Goal: Task Accomplishment & Management: Complete application form

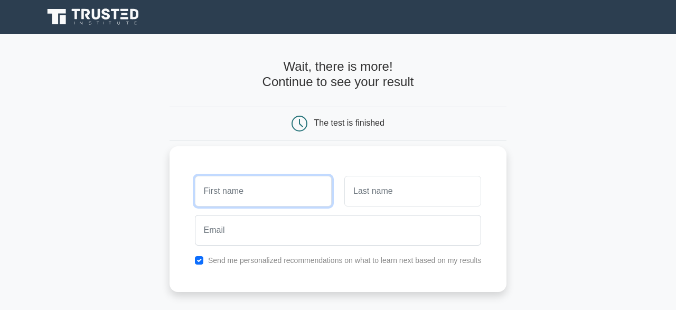
click at [244, 197] on input "text" at bounding box center [263, 191] width 137 height 31
type input "[PERSON_NAME]"
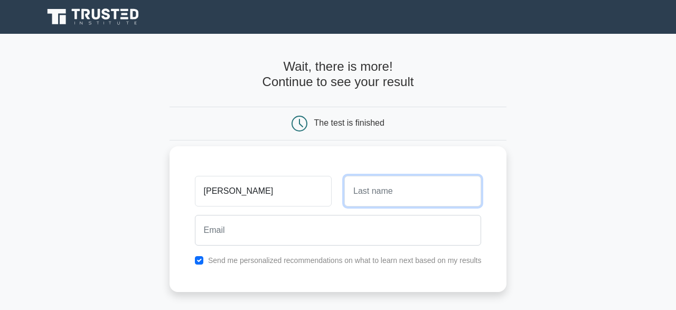
click at [362, 200] on input "text" at bounding box center [412, 191] width 137 height 31
click at [364, 195] on input "text" at bounding box center [412, 191] width 137 height 31
type input "lamtouni"
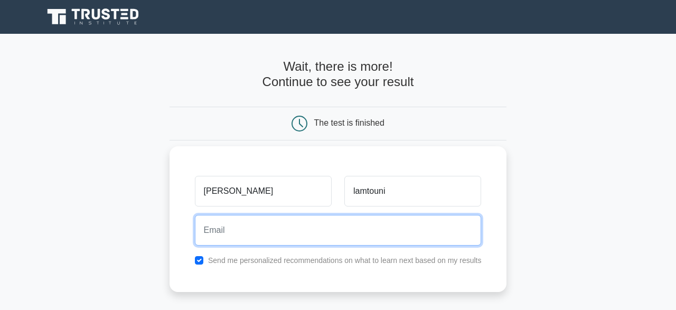
click at [277, 231] on input "email" at bounding box center [338, 230] width 287 height 31
type input "sidihamza1980@gmail.com"
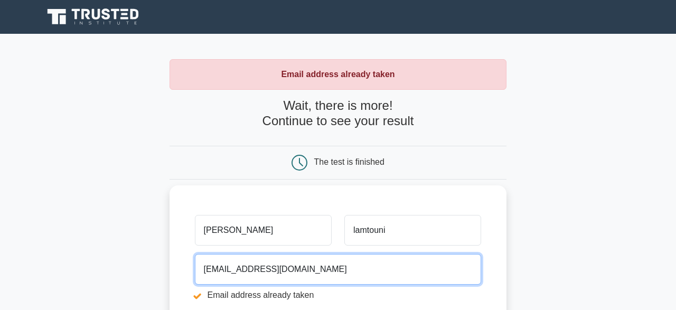
click at [246, 268] on input "[EMAIL_ADDRESS][DOMAIN_NAME]" at bounding box center [338, 269] width 287 height 31
click at [230, 272] on input "[EMAIL_ADDRESS][DOMAIN_NAME]" at bounding box center [338, 269] width 287 height 31
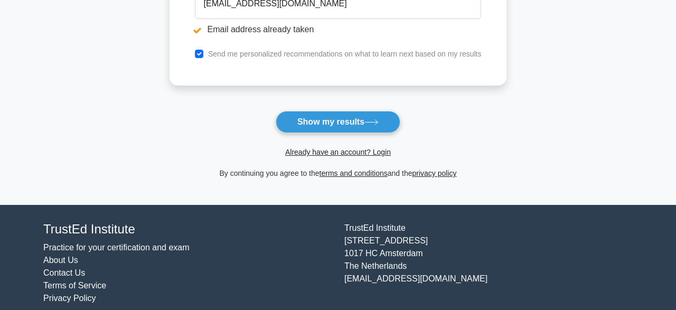
scroll to position [278, 0]
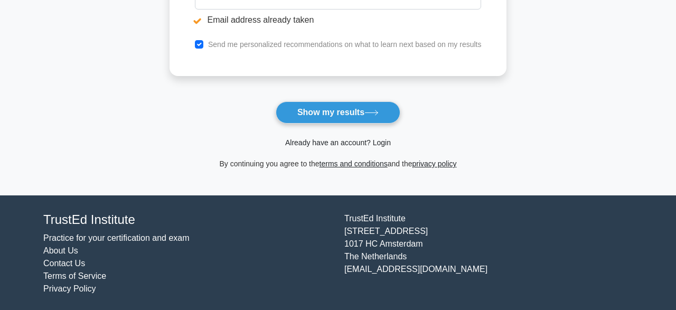
click at [335, 143] on link "Already have an account? Login" at bounding box center [338, 142] width 106 height 8
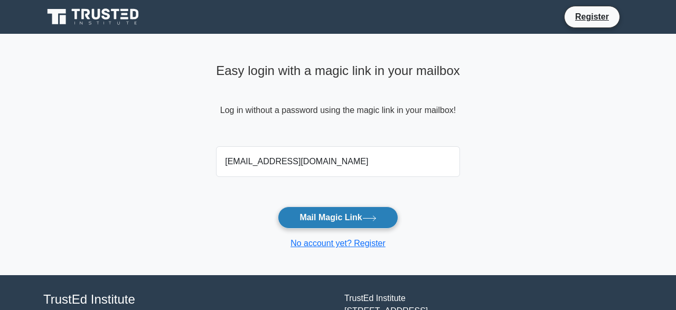
type input "[EMAIL_ADDRESS][DOMAIN_NAME]"
click at [313, 221] on button "Mail Magic Link" at bounding box center [338, 217] width 120 height 22
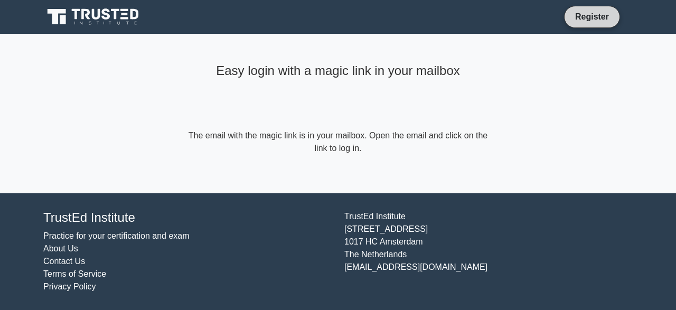
click at [581, 16] on link "Register" at bounding box center [592, 16] width 46 height 13
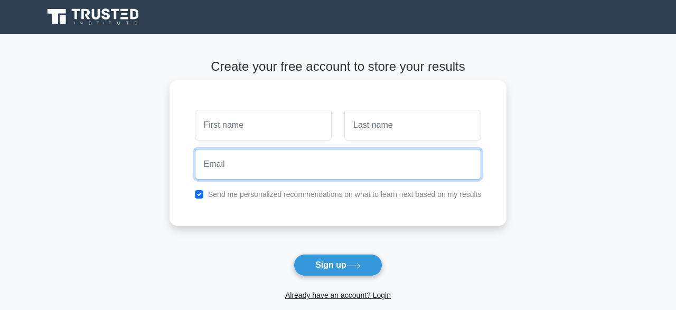
click at [272, 169] on input "email" at bounding box center [338, 164] width 287 height 31
type input "[EMAIL_ADDRESS][DOMAIN_NAME]"
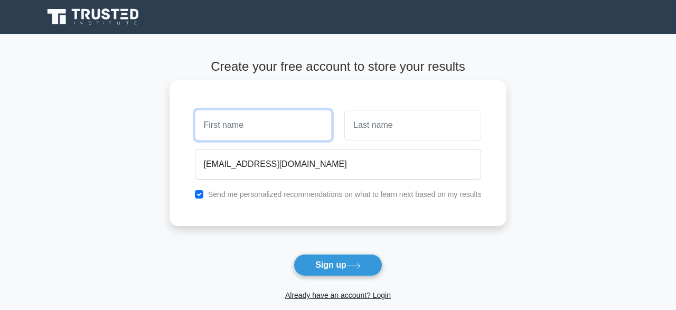
click at [257, 125] on input "text" at bounding box center [263, 125] width 137 height 31
type input "[PERSON_NAME]"
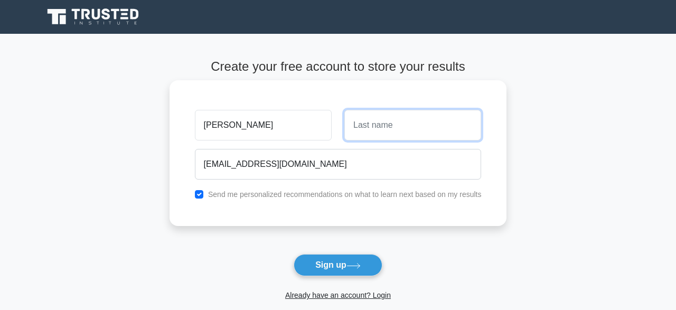
click at [386, 130] on input "text" at bounding box center [412, 125] width 137 height 31
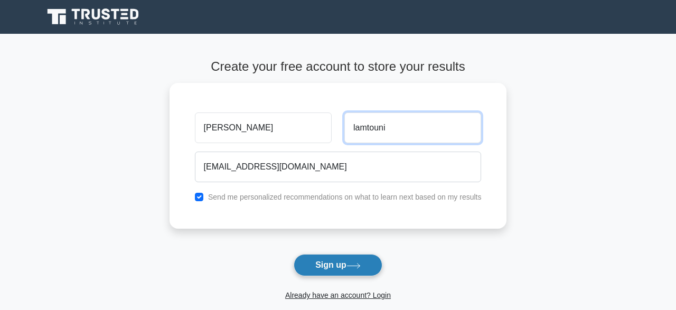
type input "lamtouni"
click at [332, 268] on button "Sign up" at bounding box center [338, 265] width 89 height 22
